Goal: Navigation & Orientation: Understand site structure

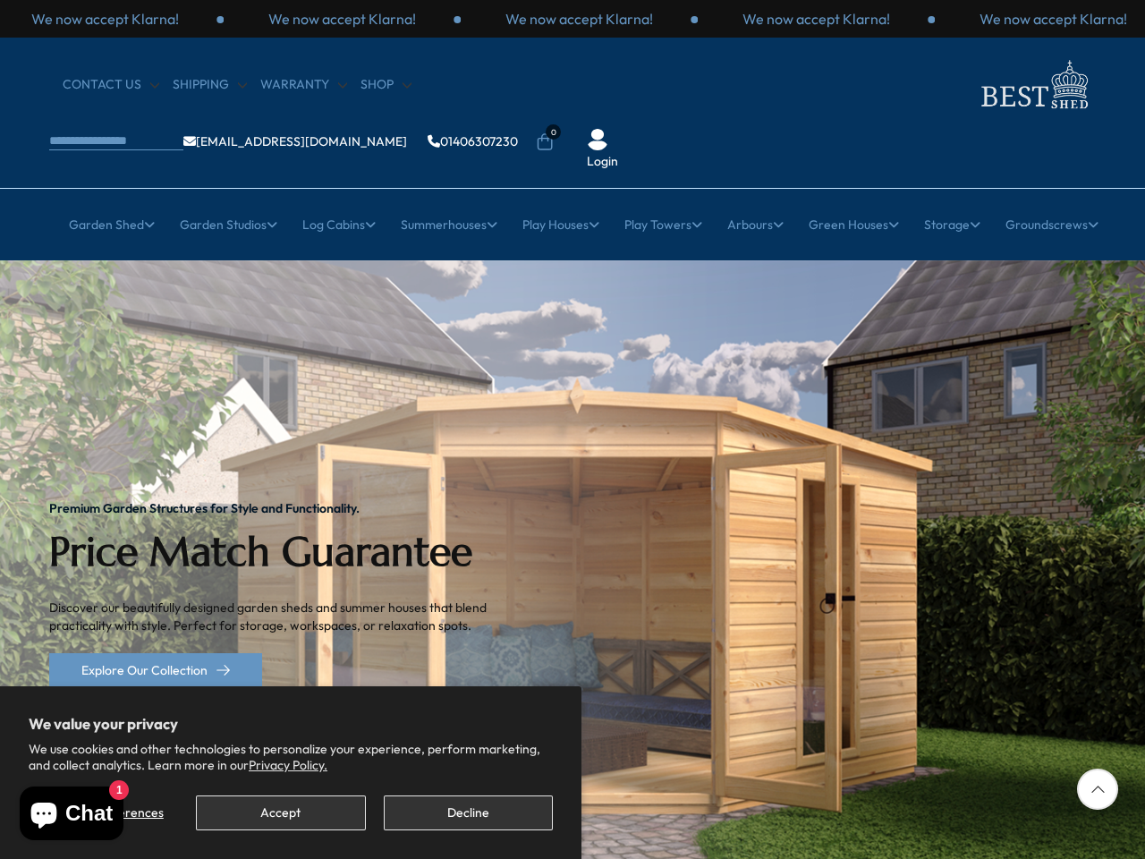
click at [573, 429] on img "1 / 2" at bounding box center [572, 594] width 1145 height 668
click at [280, 812] on button "Accept" at bounding box center [280, 812] width 169 height 35
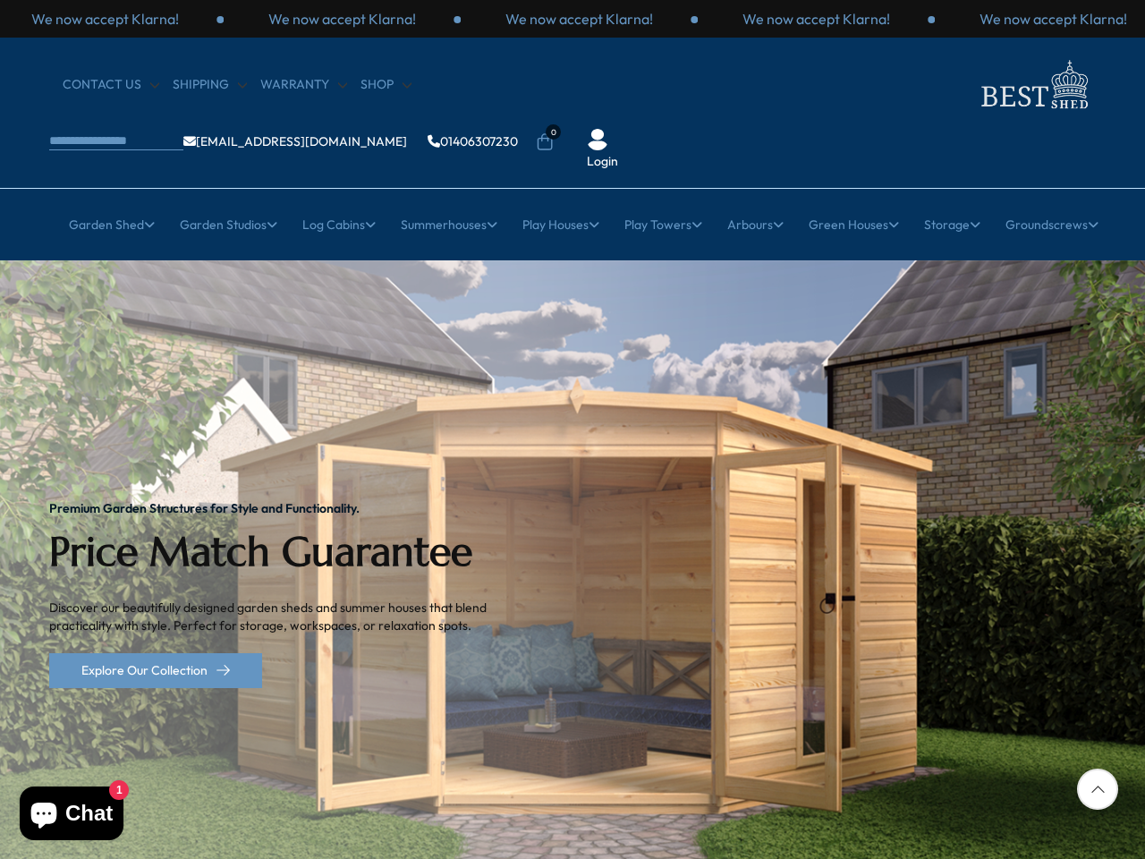
click at [468, 812] on div "Premium Garden Structures for Style and Functionality. Price Match Guarantee Di…" at bounding box center [281, 594] width 465 height 668
click at [416, 19] on p "We now accept Klarna!" at bounding box center [342, 19] width 148 height 20
click at [554, 121] on li "0" at bounding box center [545, 130] width 18 height 18
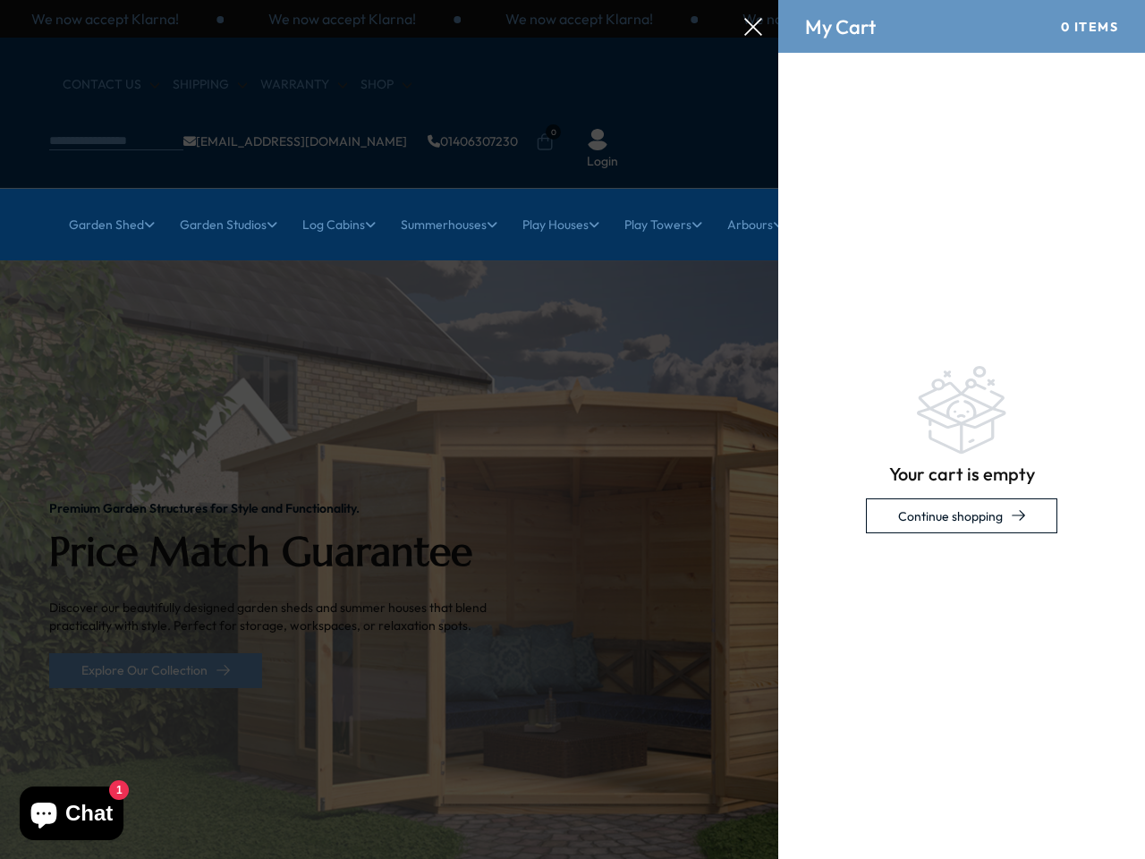
click at [101, 202] on link "Garden Shed" at bounding box center [112, 224] width 86 height 45
click at [220, 202] on link "Garden Studios" at bounding box center [229, 224] width 98 height 45
click at [333, 202] on link "Log Cabins" at bounding box center [338, 224] width 73 height 45
click at [445, 202] on link "Summerhouses" at bounding box center [449, 224] width 97 height 45
click at [560, 202] on link "Play Houses" at bounding box center [560, 224] width 77 height 45
